Goal: Find specific page/section: Find specific page/section

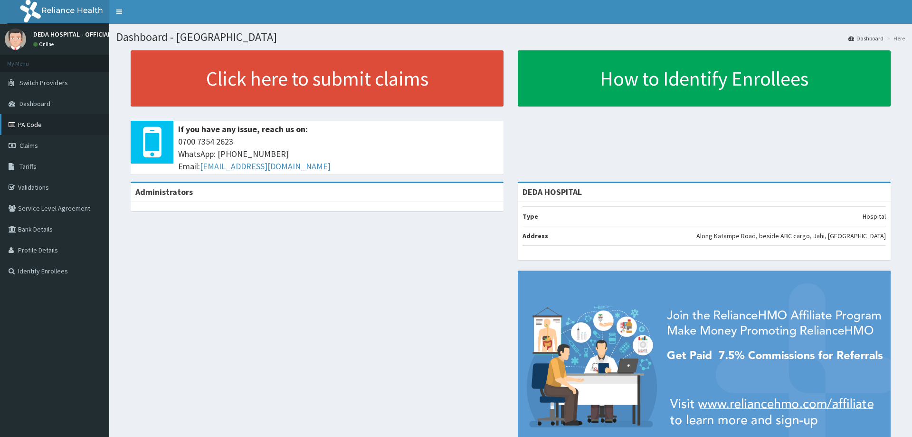
click at [27, 120] on link "PA Code" at bounding box center [54, 124] width 109 height 21
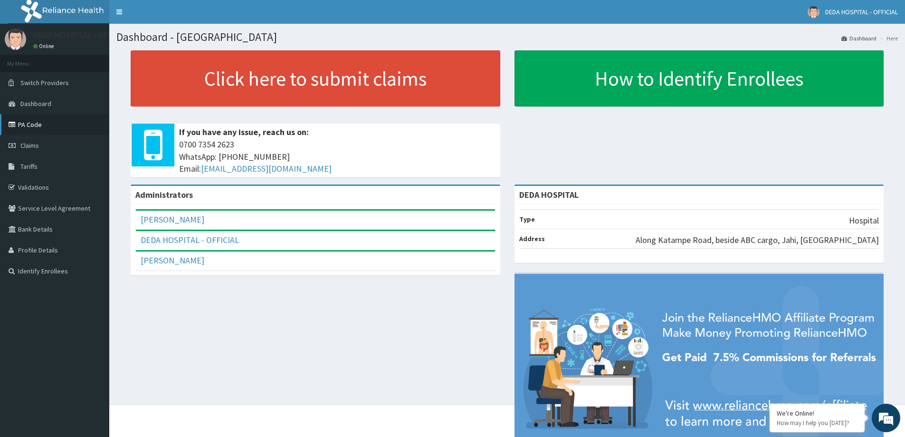
click at [38, 126] on link "PA Code" at bounding box center [54, 124] width 109 height 21
click at [29, 128] on link "PA Code" at bounding box center [54, 124] width 109 height 21
